Goal: Information Seeking & Learning: Learn about a topic

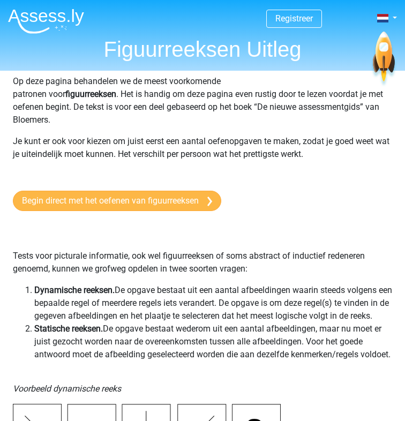
click at [128, 200] on link "Begin direct met het oefenen van figuurreeksen" at bounding box center [117, 201] width 208 height 20
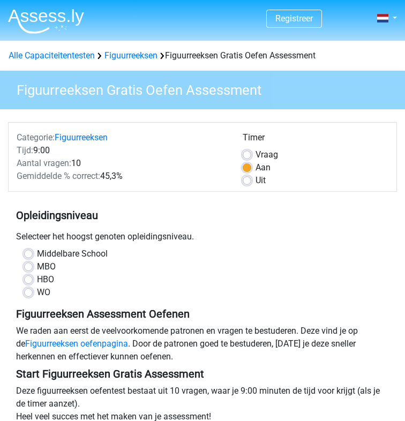
click at [37, 290] on label "WO" at bounding box center [43, 292] width 13 height 13
click at [32, 290] on input "WO" at bounding box center [28, 291] width 9 height 11
radio input "true"
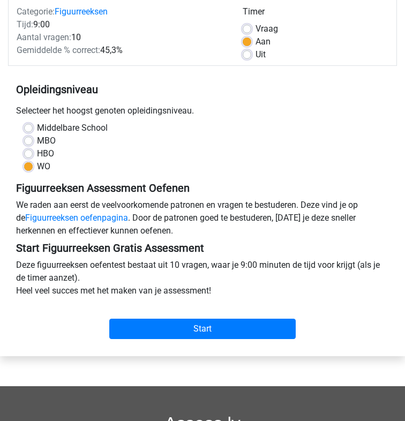
scroll to position [143, 0]
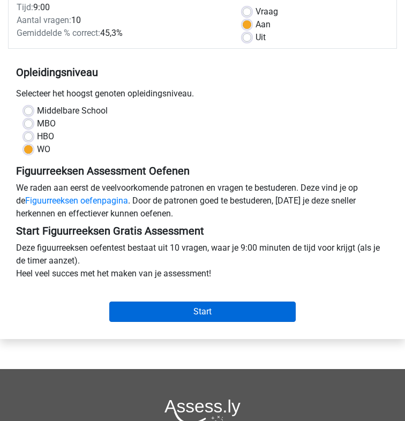
click at [203, 304] on input "Start" at bounding box center [202, 312] width 186 height 20
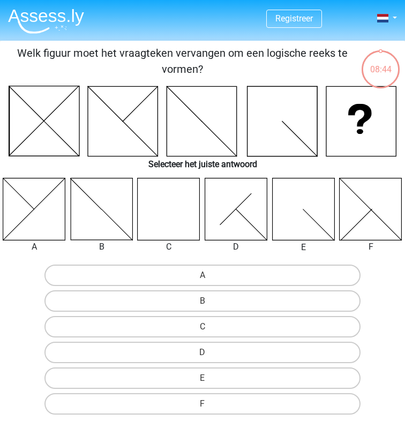
click at [178, 188] on icon at bounding box center [169, 209] width 63 height 63
click at [208, 329] on input "C" at bounding box center [206, 330] width 7 height 7
radio input "true"
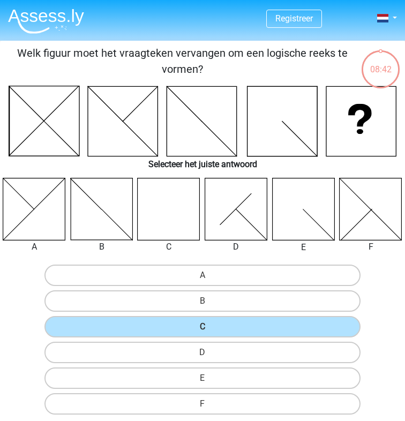
scroll to position [51, 0]
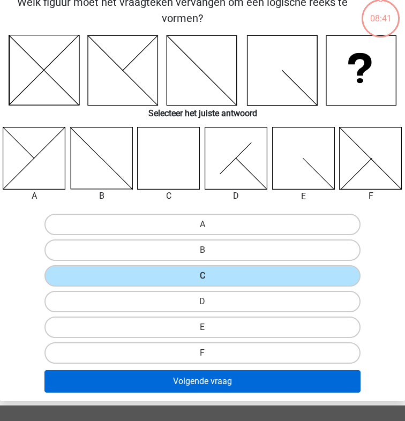
click at [212, 382] on button "Volgende vraag" at bounding box center [202, 381] width 316 height 23
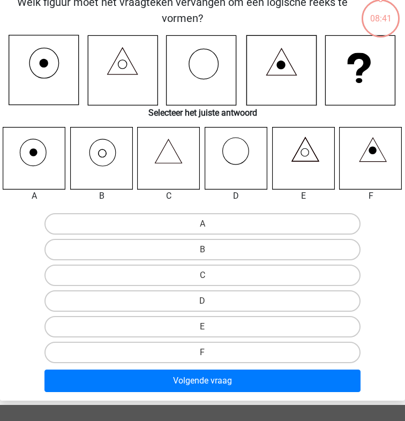
scroll to position [41, 0]
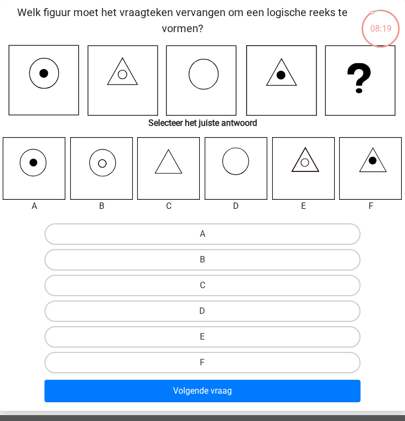
click at [110, 165] on icon at bounding box center [101, 168] width 63 height 63
click at [191, 257] on label "B" at bounding box center [202, 259] width 316 height 21
click at [203, 260] on input "B" at bounding box center [206, 263] width 7 height 7
radio input "true"
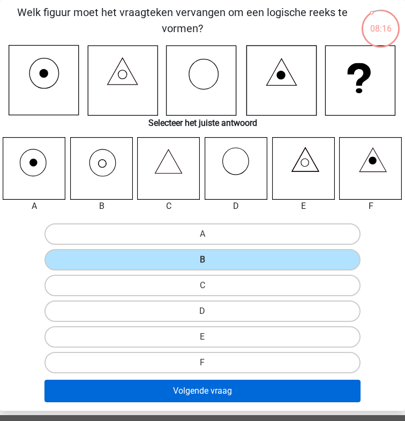
click at [223, 390] on button "Volgende vraag" at bounding box center [202, 391] width 316 height 23
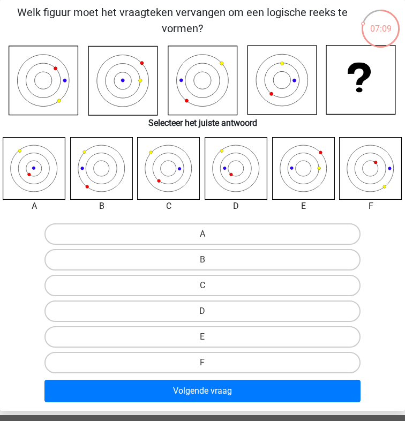
click at [241, 174] on icon at bounding box center [236, 168] width 63 height 63
click at [203, 313] on input "D" at bounding box center [206, 314] width 7 height 7
radio input "true"
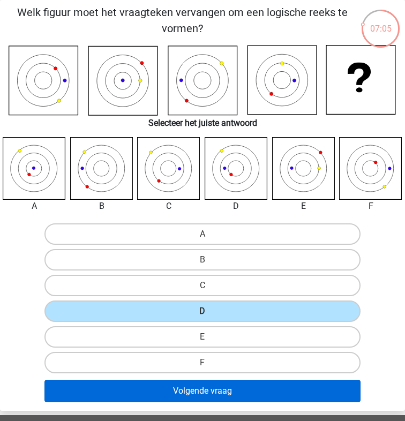
click at [218, 388] on button "Volgende vraag" at bounding box center [202, 391] width 316 height 23
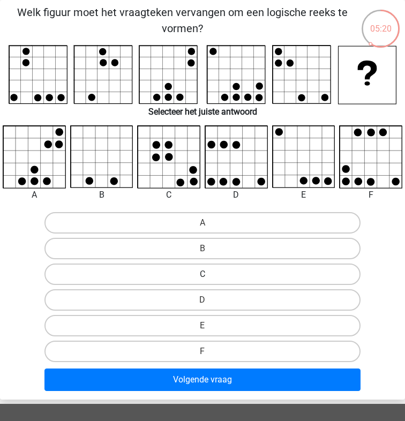
click at [184, 265] on label "C" at bounding box center [202, 274] width 316 height 21
click at [203, 274] on input "C" at bounding box center [206, 277] width 7 height 7
radio input "true"
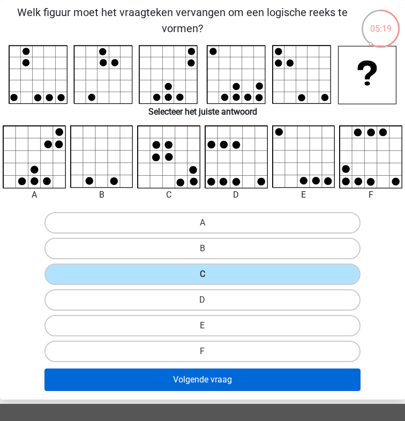
click at [231, 371] on button "Volgende vraag" at bounding box center [202, 380] width 316 height 23
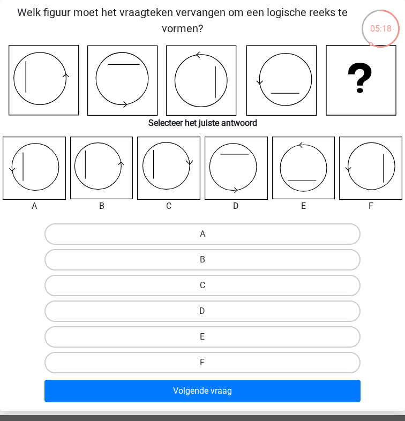
click at [202, 332] on label "E" at bounding box center [202, 336] width 316 height 21
click at [203, 337] on input "E" at bounding box center [206, 340] width 7 height 7
radio input "true"
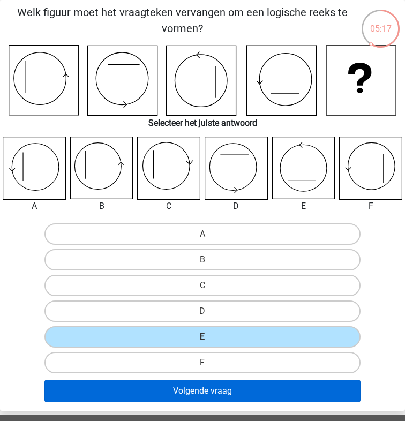
click at [212, 397] on button "Volgende vraag" at bounding box center [202, 391] width 316 height 23
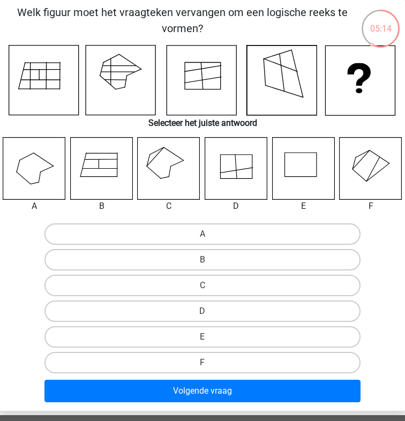
click at [206, 291] on input "C" at bounding box center [206, 289] width 7 height 7
radio input "true"
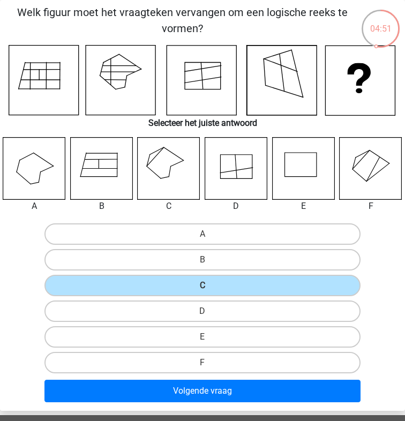
click at [155, 163] on icon at bounding box center [169, 168] width 63 height 63
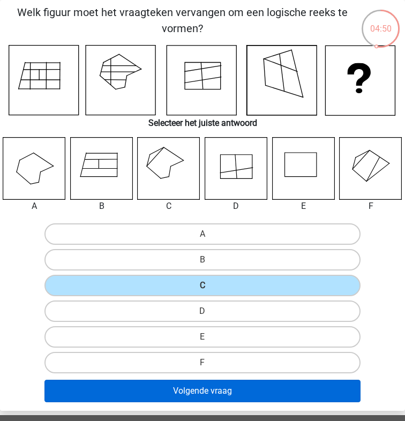
click at [211, 395] on button "Volgende vraag" at bounding box center [202, 391] width 316 height 23
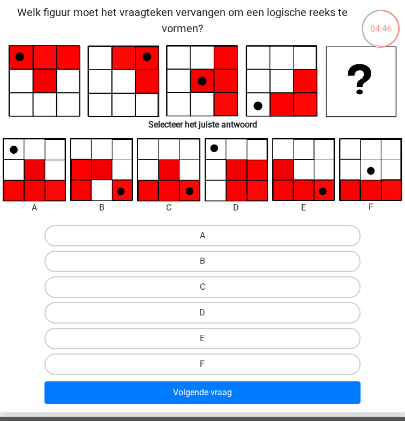
click at [195, 357] on label "F" at bounding box center [202, 364] width 316 height 21
click at [203, 364] on input "F" at bounding box center [206, 367] width 7 height 7
radio input "true"
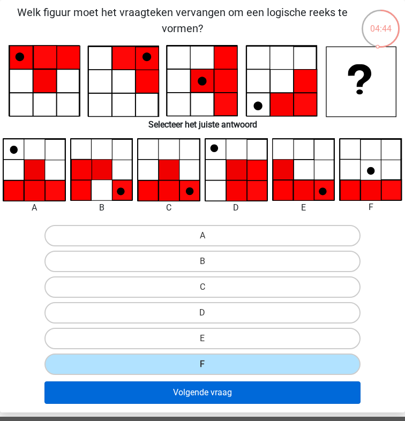
click at [209, 400] on button "Volgende vraag" at bounding box center [202, 392] width 316 height 23
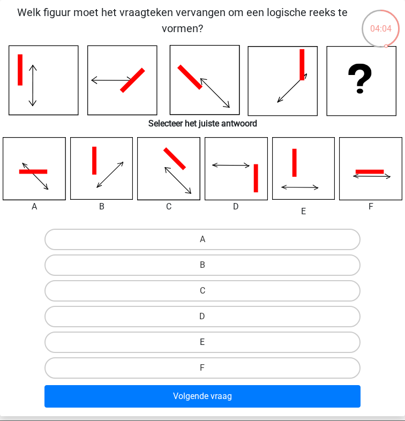
click at [188, 332] on label "E" at bounding box center [202, 342] width 316 height 21
click at [203, 342] on input "E" at bounding box center [206, 345] width 7 height 7
radio input "true"
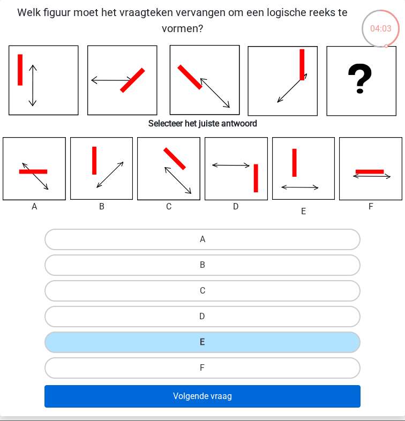
click at [228, 401] on button "Volgende vraag" at bounding box center [202, 396] width 316 height 23
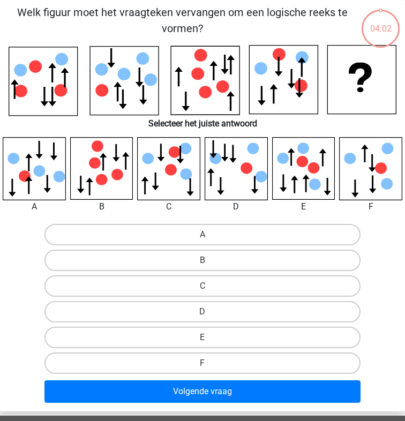
click at [228, 401] on button "Volgende vraag" at bounding box center [202, 391] width 316 height 23
click at [219, 341] on label "E" at bounding box center [202, 337] width 316 height 21
click at [209, 341] on input "E" at bounding box center [206, 341] width 7 height 7
radio input "true"
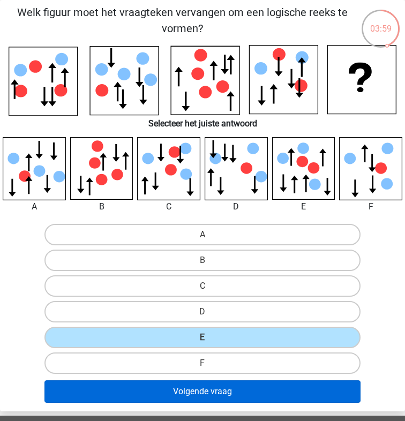
click at [220, 393] on button "Volgende vraag" at bounding box center [202, 391] width 316 height 23
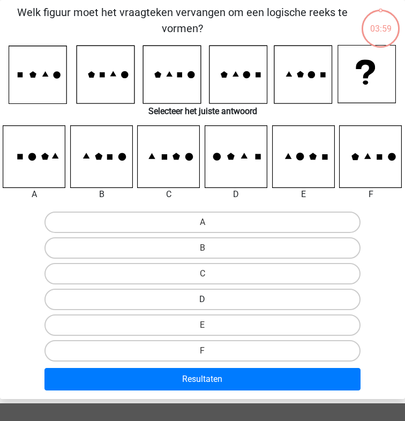
click at [205, 290] on label "D" at bounding box center [202, 299] width 316 height 21
click at [205, 299] on input "D" at bounding box center [206, 302] width 7 height 7
radio input "true"
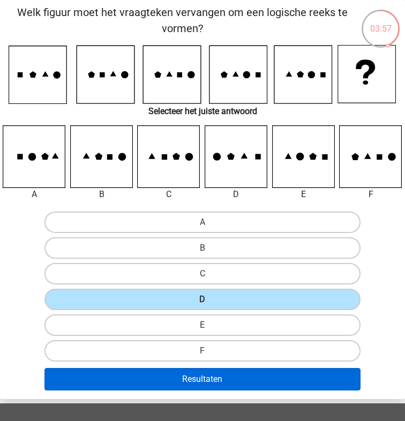
click at [215, 378] on button "Resultaten" at bounding box center [202, 379] width 316 height 23
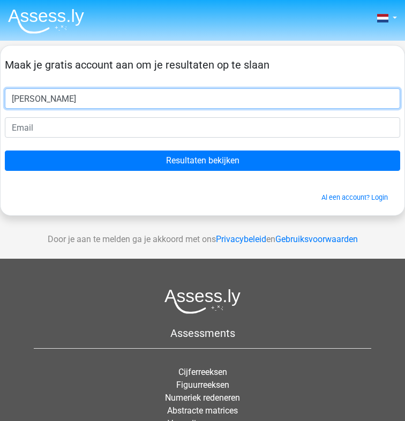
type input "Henk"
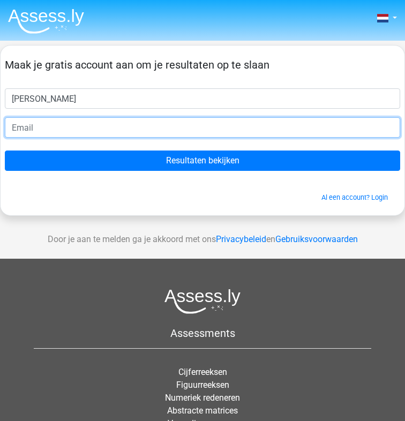
paste input "thp36505@toaik.com"
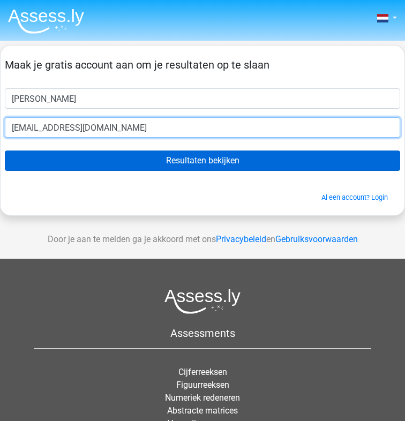
type input "thp36505@toaik.com"
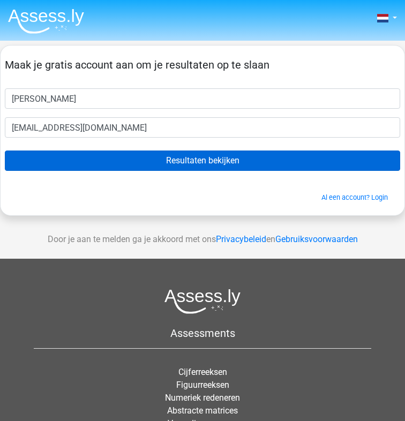
click at [164, 163] on input "Resultaten bekijken" at bounding box center [202, 161] width 395 height 20
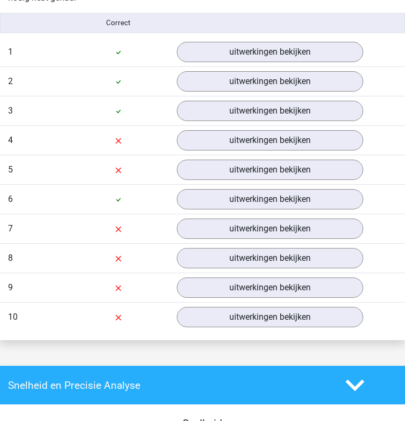
scroll to position [912, 0]
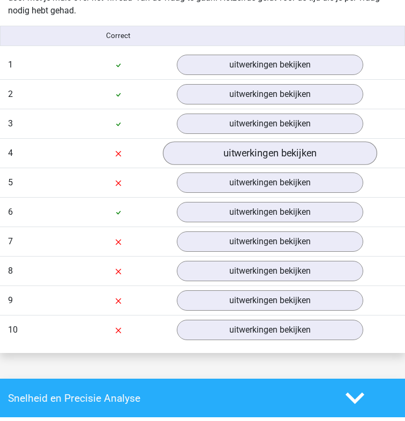
click at [249, 147] on link "uitwerkingen bekijken" at bounding box center [270, 153] width 214 height 24
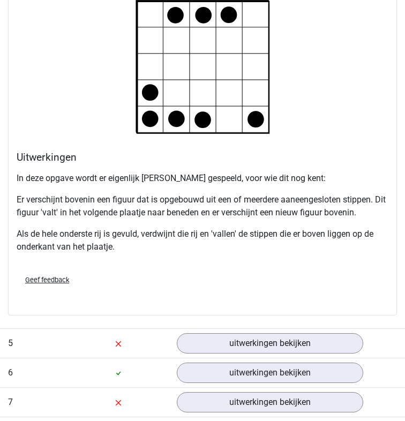
scroll to position [2017, 0]
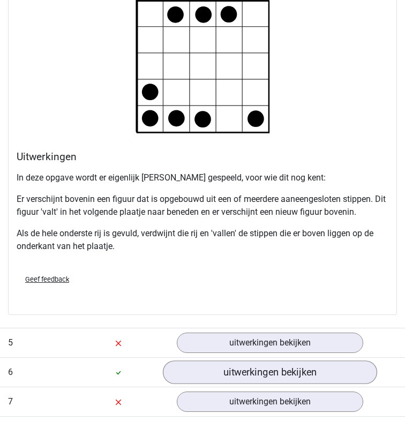
click at [203, 364] on link "uitwerkingen bekijken" at bounding box center [270, 373] width 214 height 24
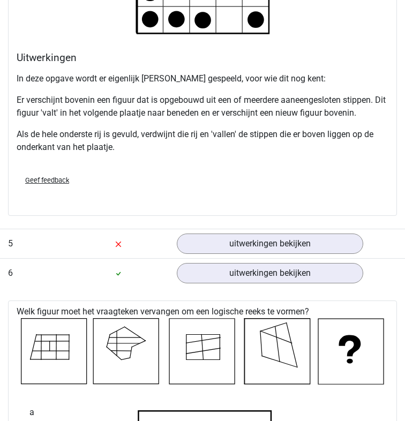
scroll to position [2123, 0]
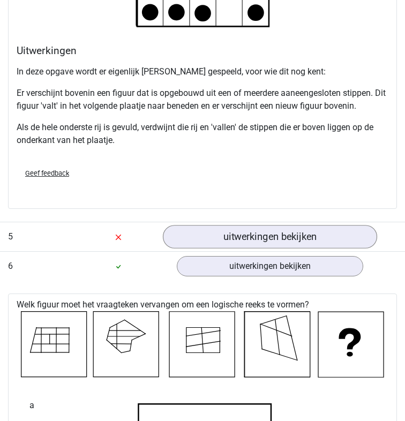
click at [225, 231] on link "uitwerkingen bekijken" at bounding box center [270, 237] width 214 height 24
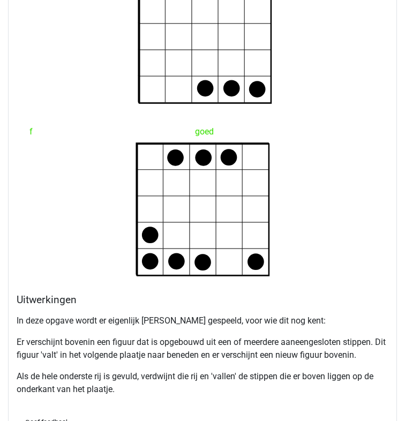
scroll to position [1875, 0]
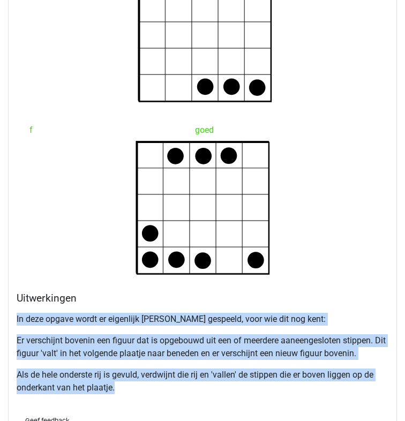
drag, startPoint x: 17, startPoint y: 320, endPoint x: 122, endPoint y: 386, distance: 123.7
click at [122, 386] on div "In deze opgave wordt er eigenlijk [PERSON_NAME] gespeeld, voor wie dit nog kent…" at bounding box center [203, 358] width 372 height 99
click at [85, 351] on p "Er verschijnt bovenin een figuur dat is opgebouwd uit een of meerdere aaneenges…" at bounding box center [203, 347] width 372 height 26
drag, startPoint x: 16, startPoint y: 321, endPoint x: 125, endPoint y: 392, distance: 130.2
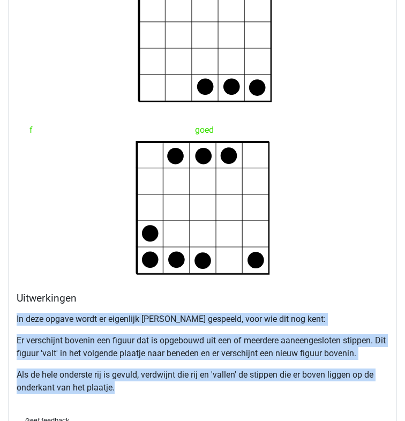
copy div "In deze opgave wordt er eigenlijk [PERSON_NAME] gespeeld, voor wie dit nog kent…"
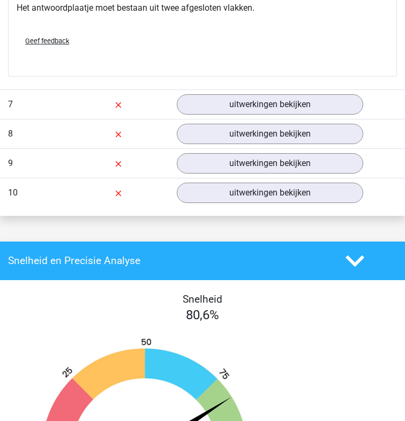
scroll to position [5053, 0]
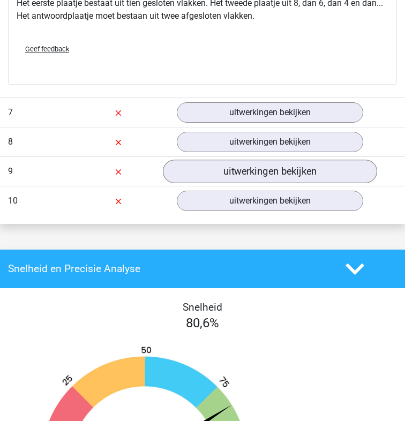
click at [238, 182] on link "uitwerkingen bekijken" at bounding box center [270, 172] width 214 height 24
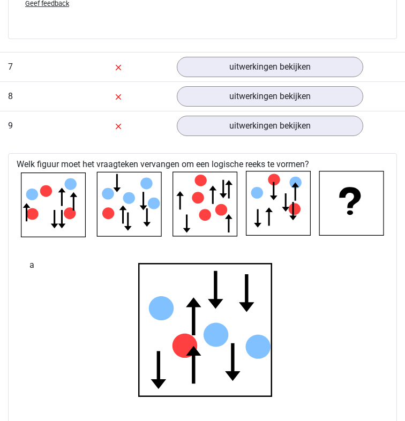
scroll to position [5099, 0]
click at [234, 130] on link "uitwerkingen bekijken" at bounding box center [270, 126] width 214 height 24
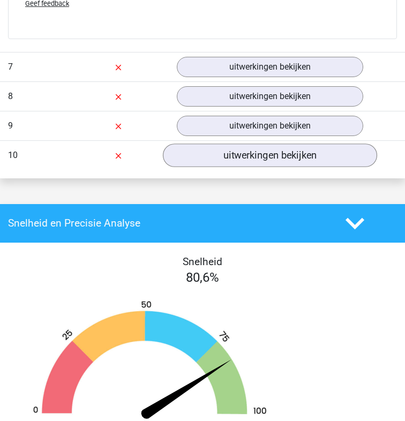
click at [242, 151] on link "uitwerkingen bekijken" at bounding box center [270, 156] width 214 height 24
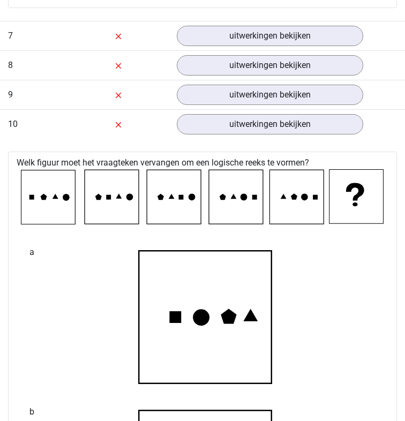
scroll to position [5119, 0]
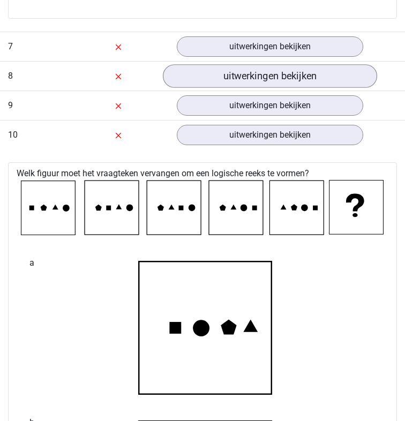
click at [229, 79] on link "uitwerkingen bekijken" at bounding box center [270, 76] width 214 height 24
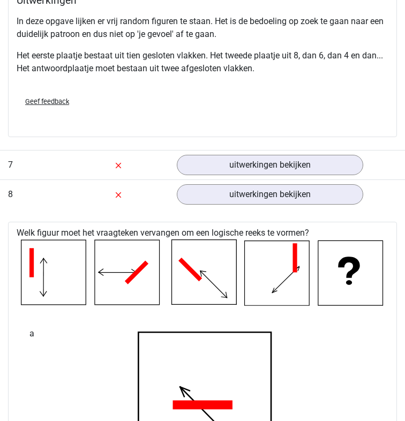
scroll to position [5008, 0]
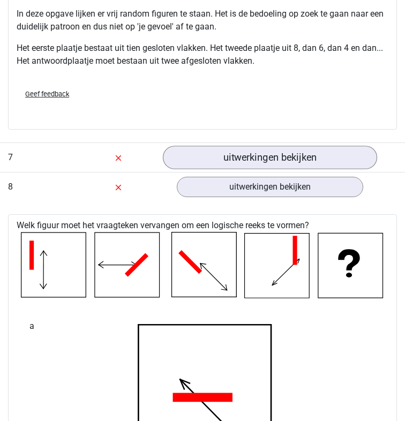
click at [280, 159] on link "uitwerkingen bekijken" at bounding box center [270, 158] width 214 height 24
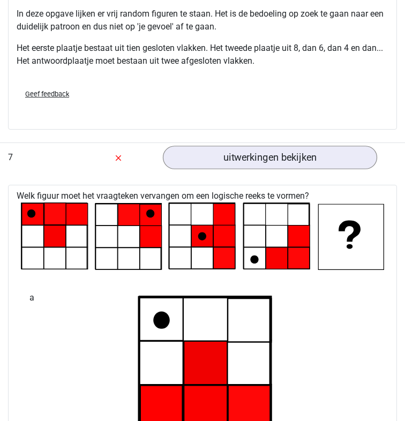
click at [246, 152] on link "uitwerkingen bekijken" at bounding box center [270, 158] width 214 height 24
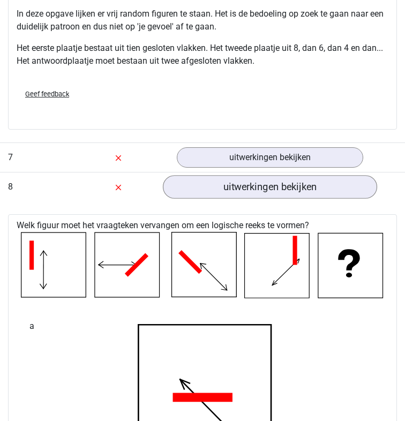
click at [261, 177] on link "uitwerkingen bekijken" at bounding box center [270, 187] width 214 height 24
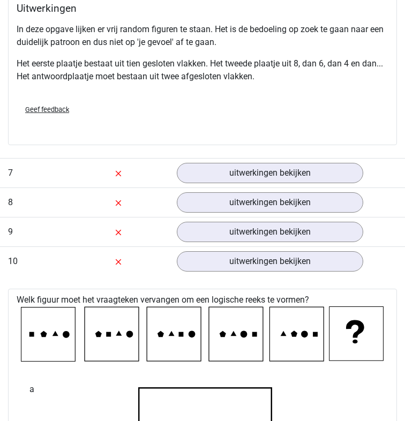
scroll to position [5004, 0]
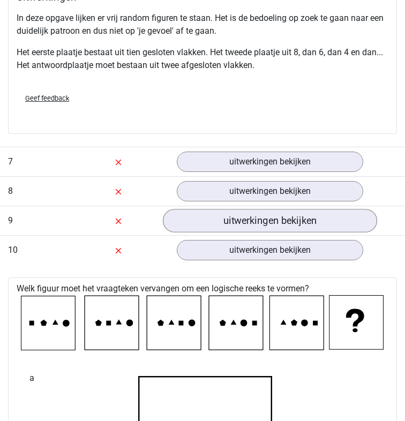
click at [232, 215] on link "uitwerkingen bekijken" at bounding box center [270, 221] width 214 height 24
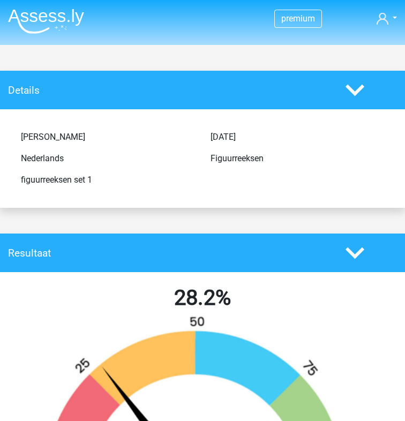
scroll to position [0, 0]
